Goal: Transaction & Acquisition: Book appointment/travel/reservation

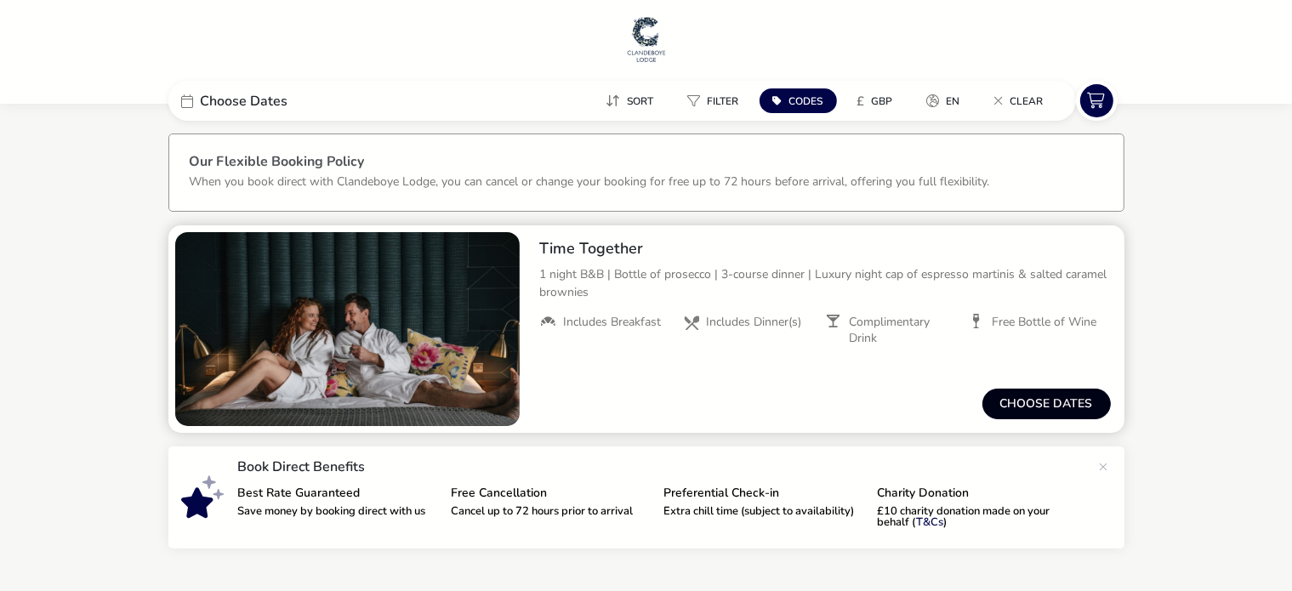
click at [1031, 397] on button "Choose dates" at bounding box center [1047, 404] width 128 height 31
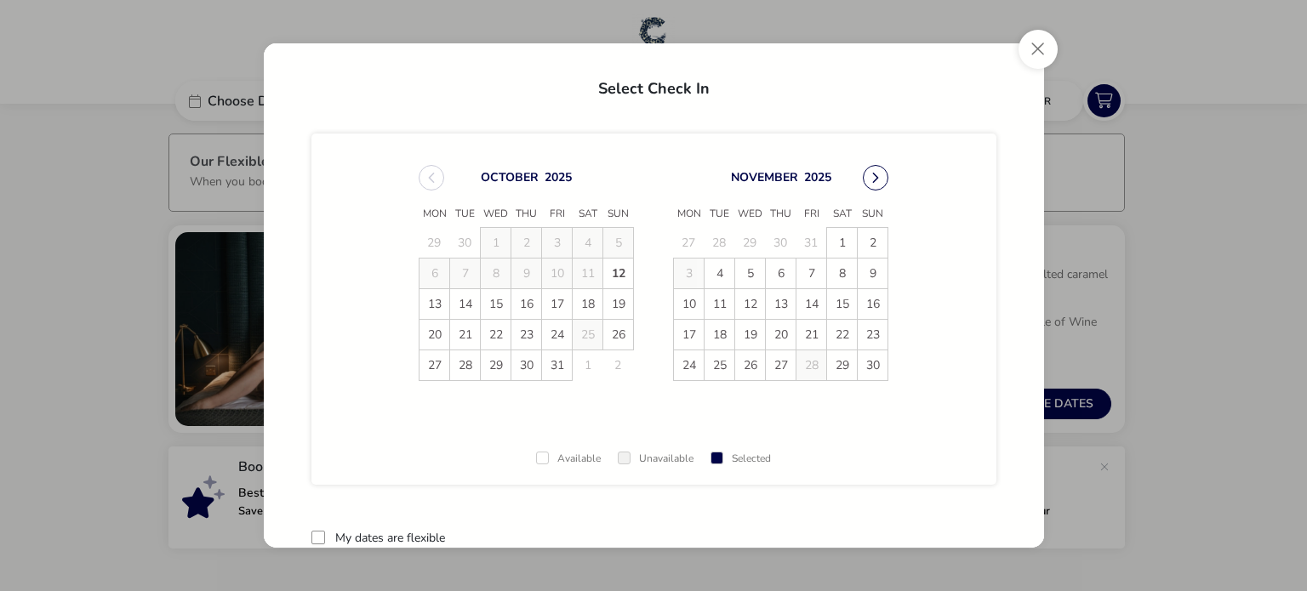
click at [877, 188] on button "Next Month" at bounding box center [876, 178] width 26 height 26
click at [843, 266] on span "13" at bounding box center [842, 274] width 30 height 30
click at [866, 273] on span "14" at bounding box center [873, 275] width 30 height 30
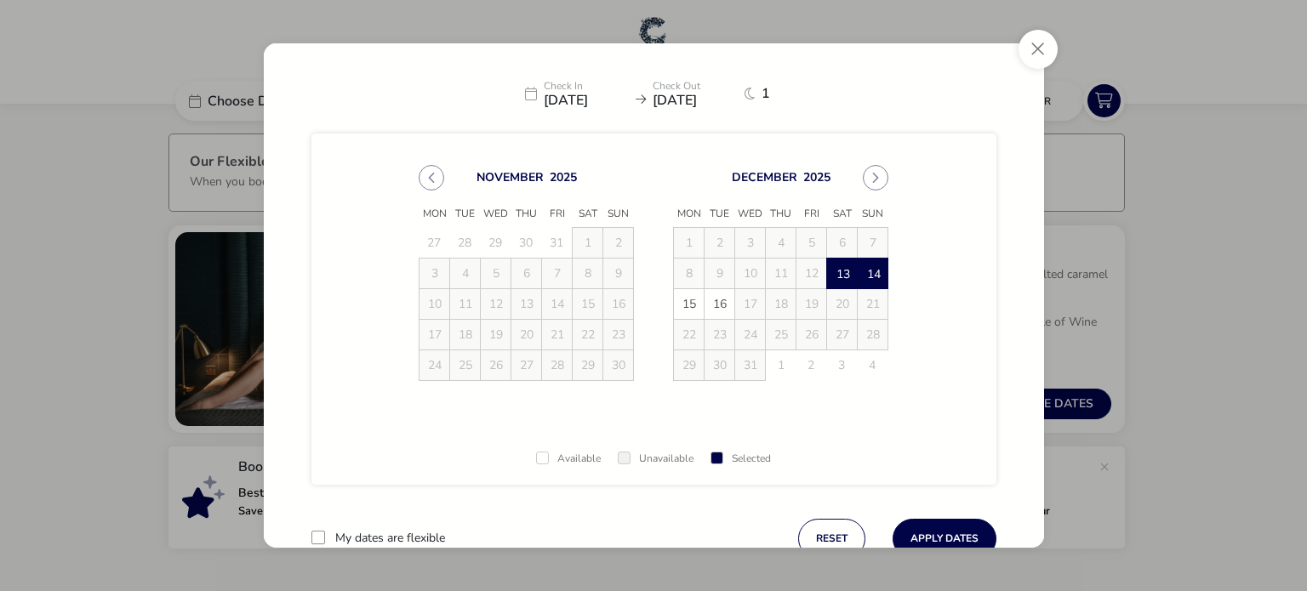
click at [927, 550] on div "Check In [DATE] Check Out [DATE] [DATE] Tue Wed Thu Fri Sat Sun 27 28 29 30 31 …" at bounding box center [653, 296] width 807 height 533
click at [943, 533] on button "Apply Dates" at bounding box center [945, 539] width 104 height 40
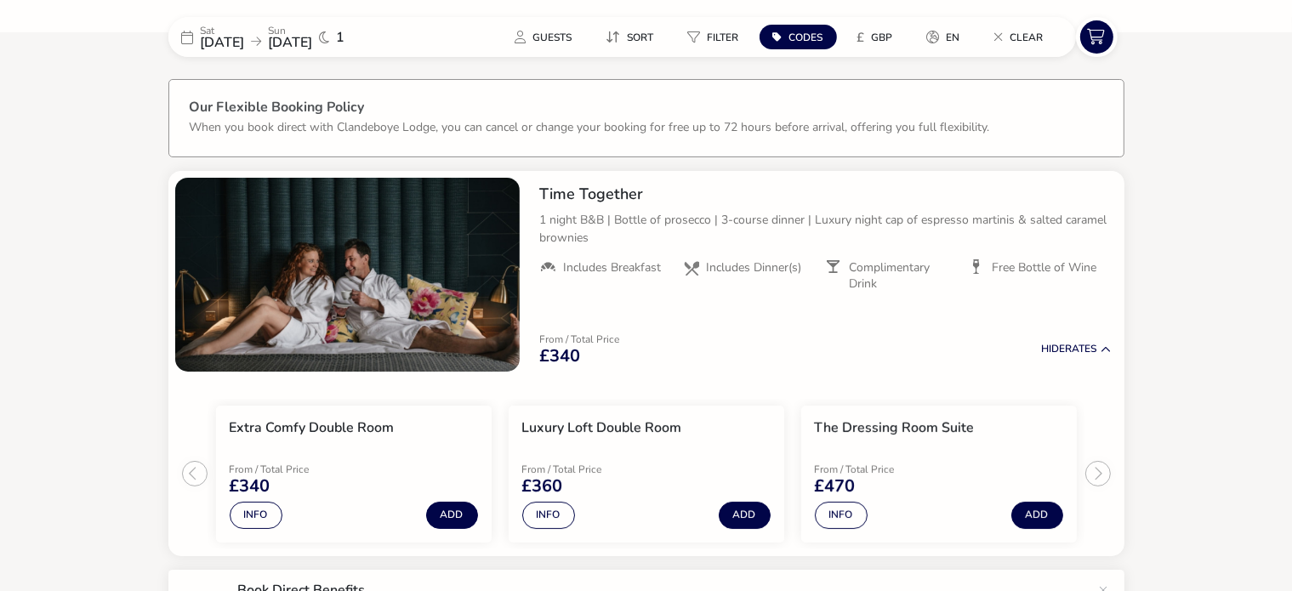
scroll to position [54, 0]
